Goal: Task Accomplishment & Management: Manage account settings

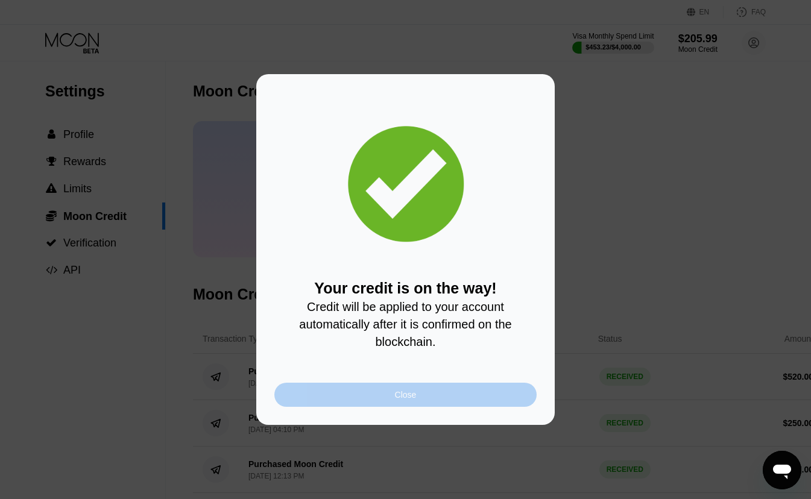
click at [365, 403] on div "Close" at bounding box center [405, 395] width 262 height 24
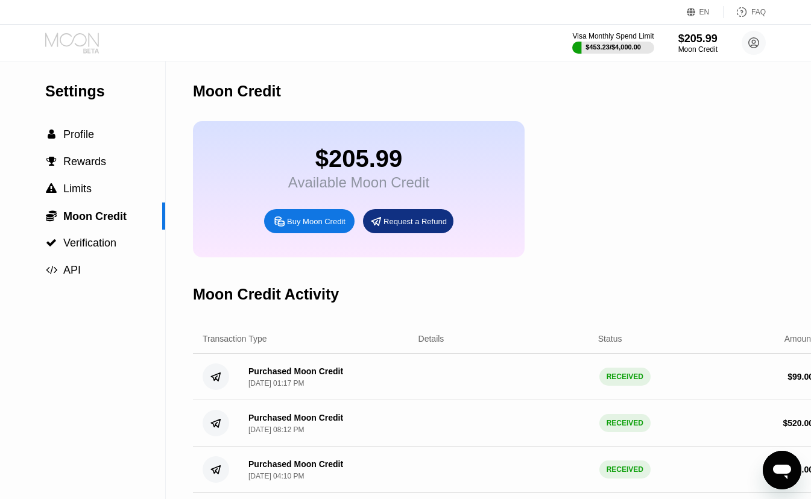
click at [66, 47] on icon at bounding box center [73, 43] width 56 height 21
